Goal: Browse casually: Explore the website without a specific task or goal

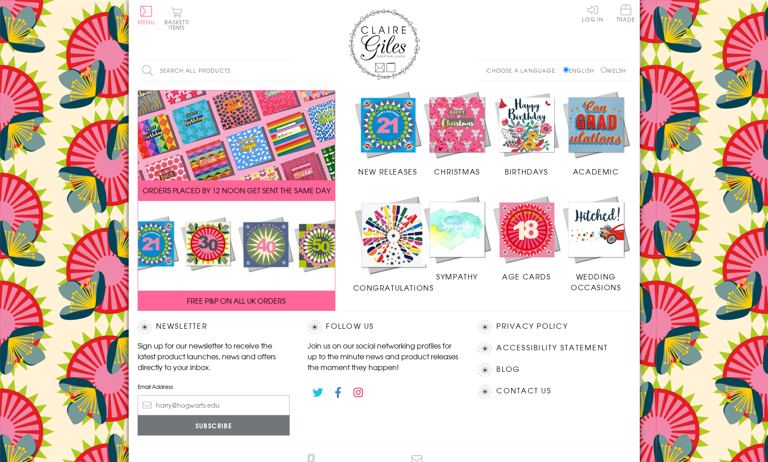
scroll to position [78, 0]
